Goal: Information Seeking & Learning: Learn about a topic

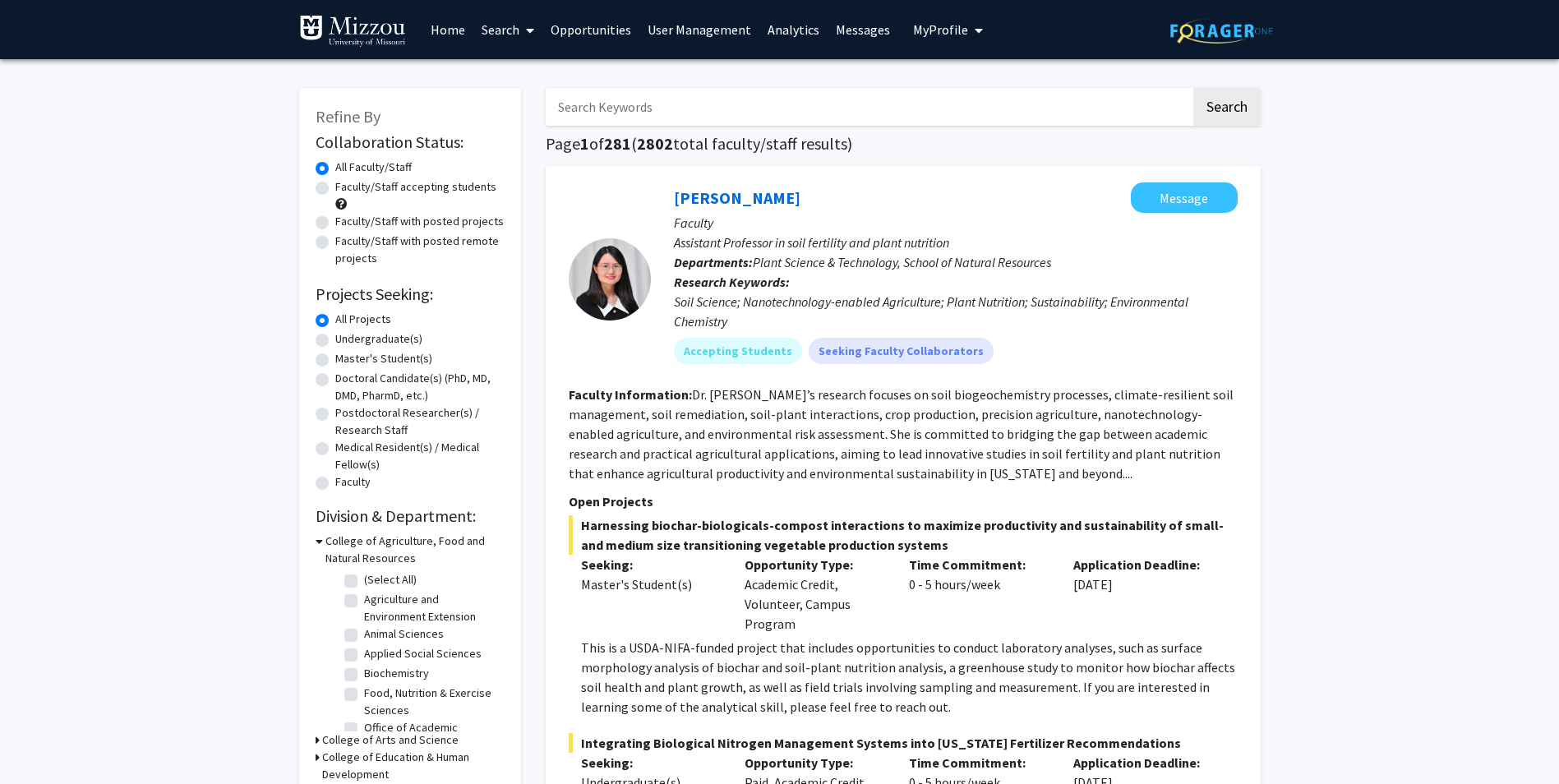
click at [335, 185] on label "Faculty/Staff accepting students" at bounding box center [416, 187] width 161 height 17
click at [335, 185] on input "Faculty/Staff accepting students" at bounding box center [341, 184] width 10 height 10
radio input "true"
click at [731, 104] on input "Search Keywords" at bounding box center [868, 107] width 646 height 38
click at [335, 340] on label "Undergraduate(s)" at bounding box center [379, 339] width 88 height 17
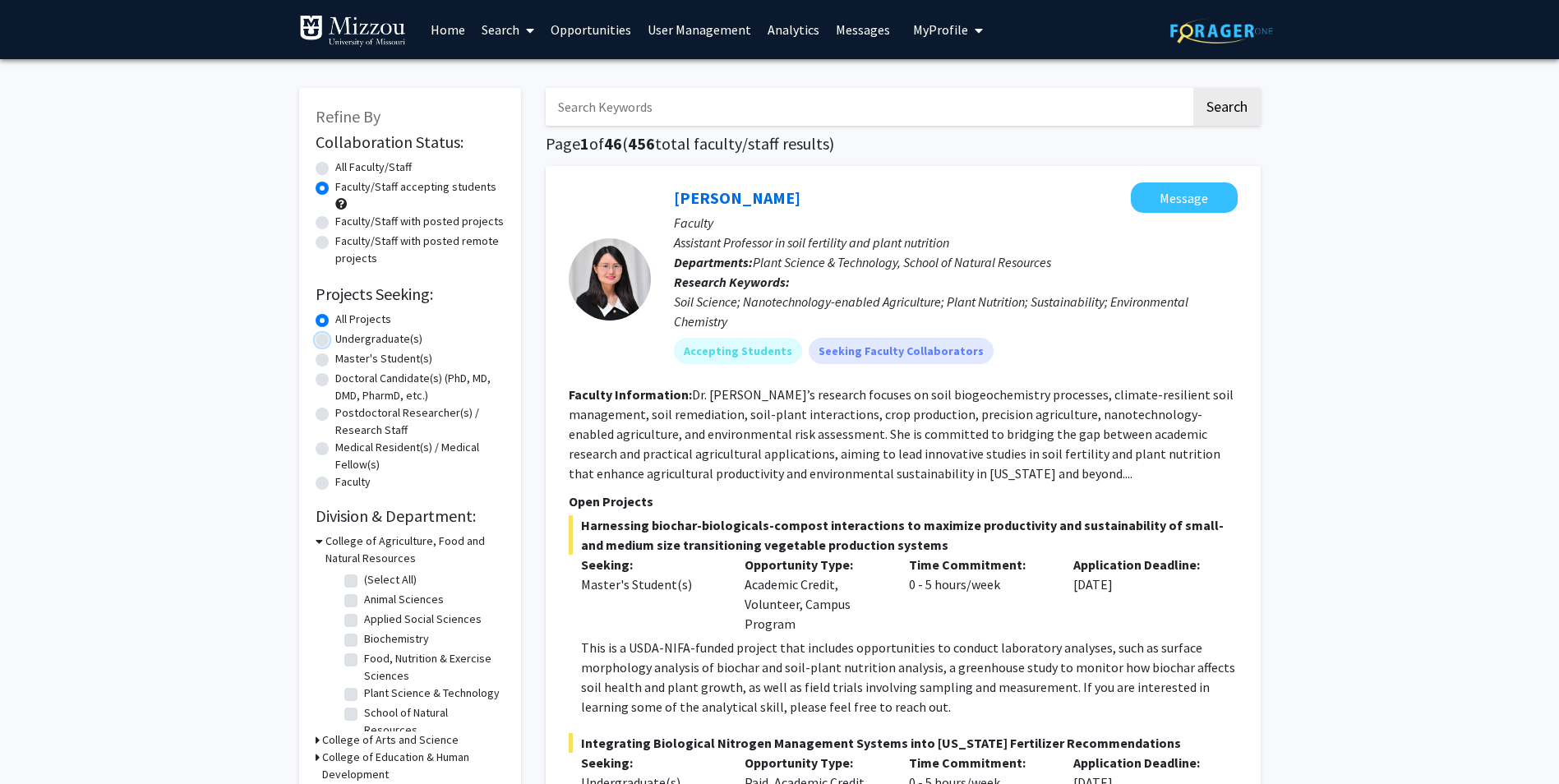
click at [335, 340] on input "Undergraduate(s)" at bounding box center [341, 335] width 10 height 10
radio input "true"
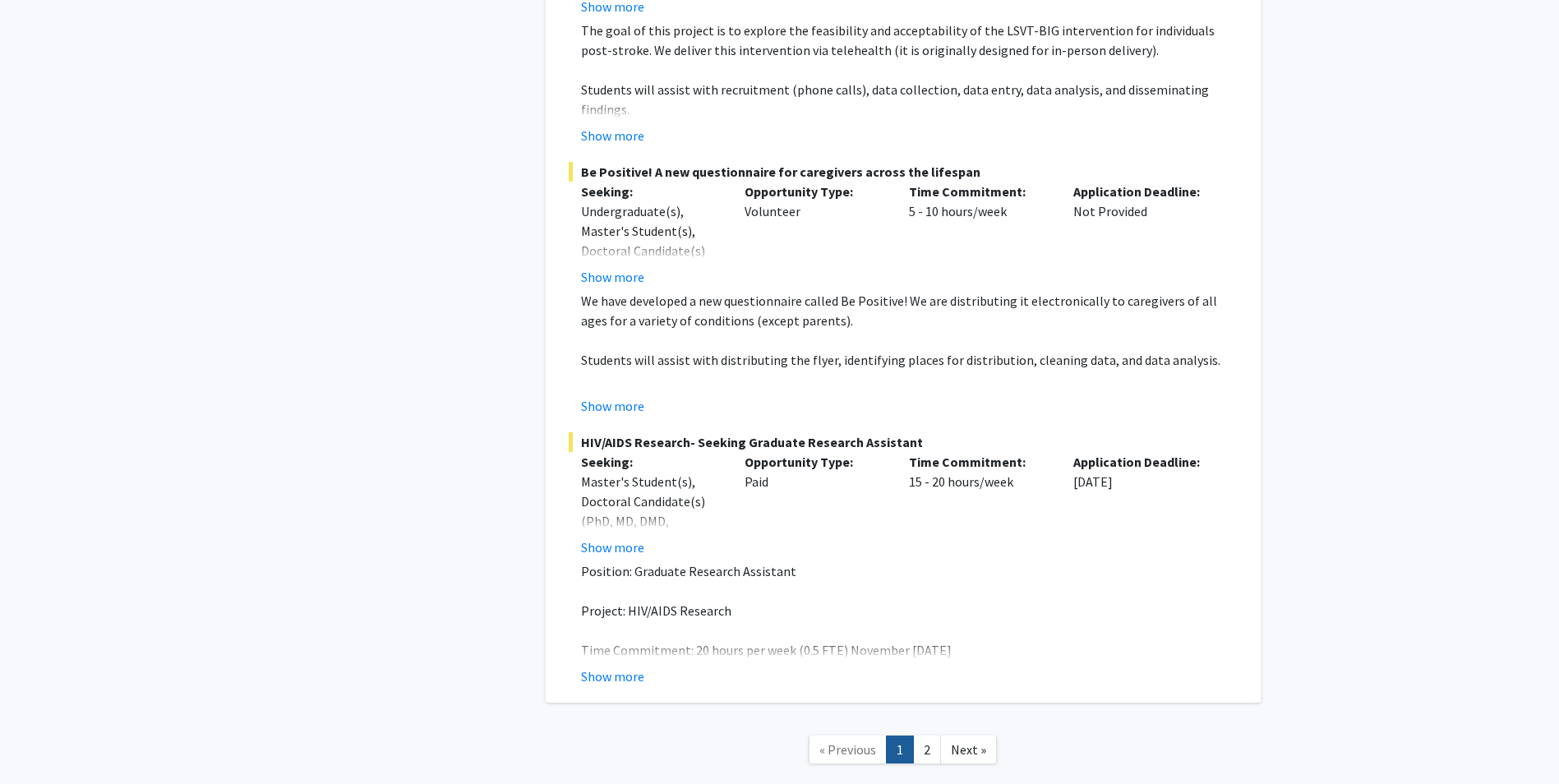
scroll to position [8388, 0]
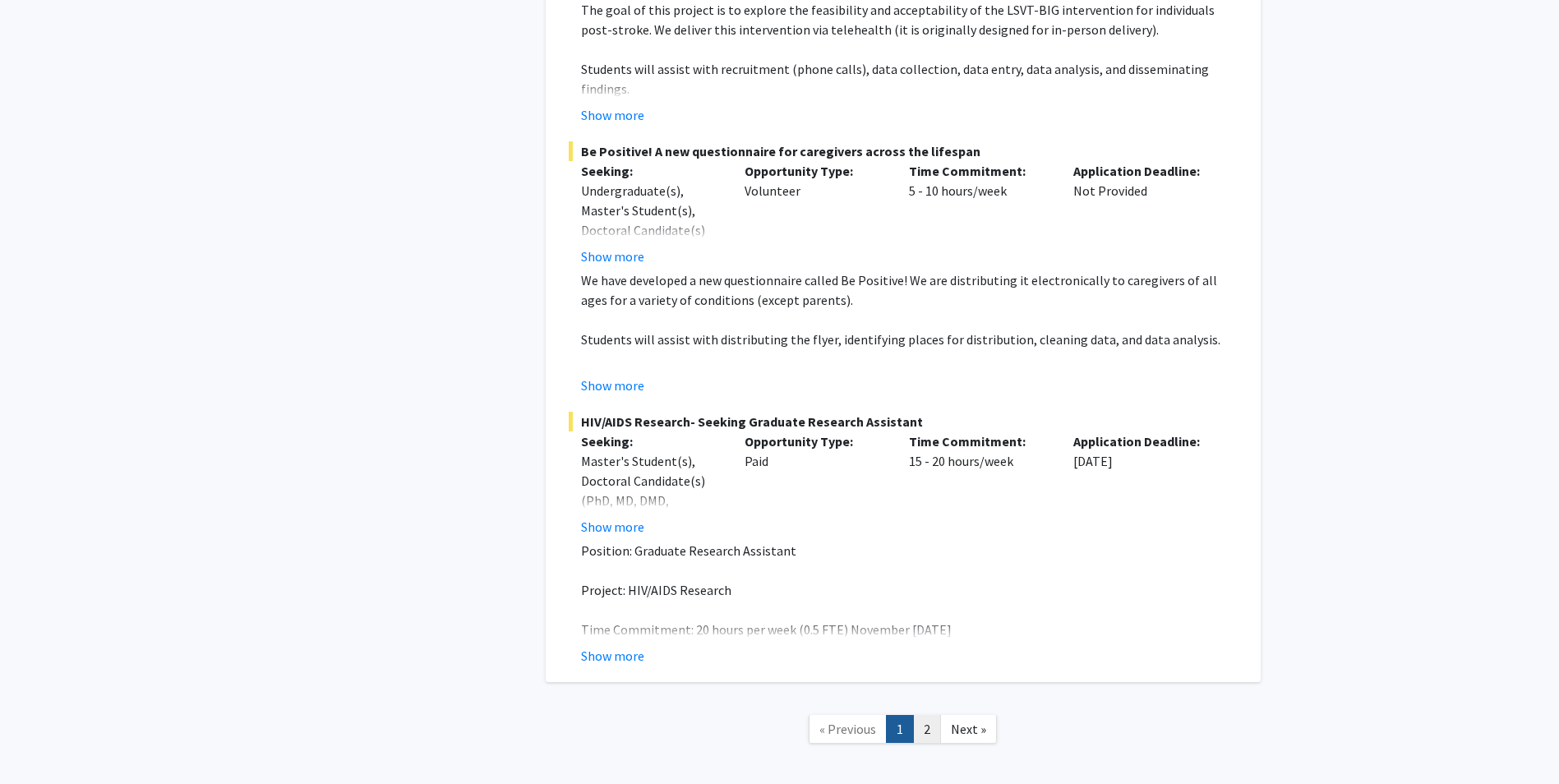
click at [932, 715] on link "2" at bounding box center [927, 729] width 28 height 29
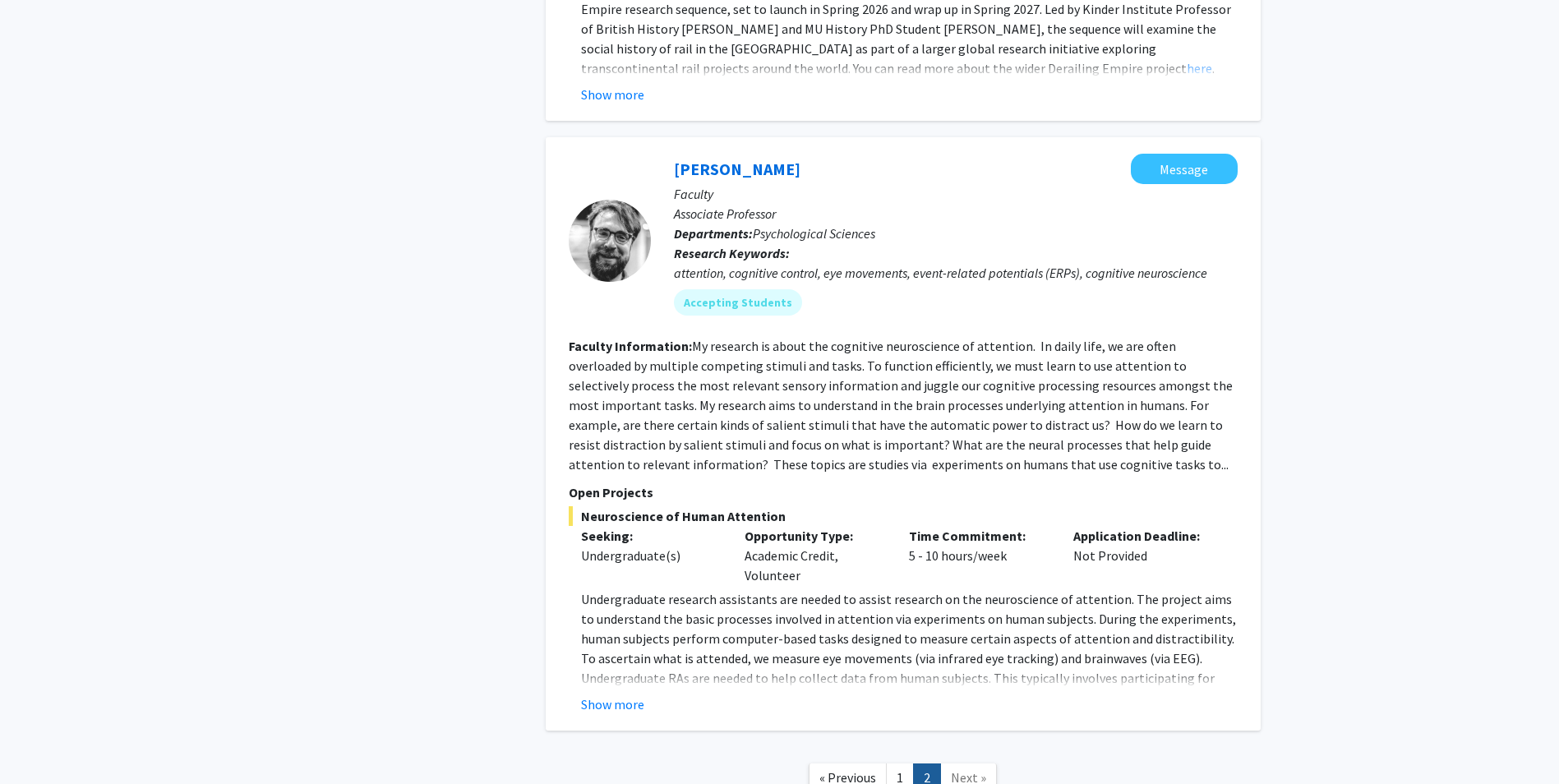
scroll to position [3546, 0]
